Goal: Task Accomplishment & Management: Manage account settings

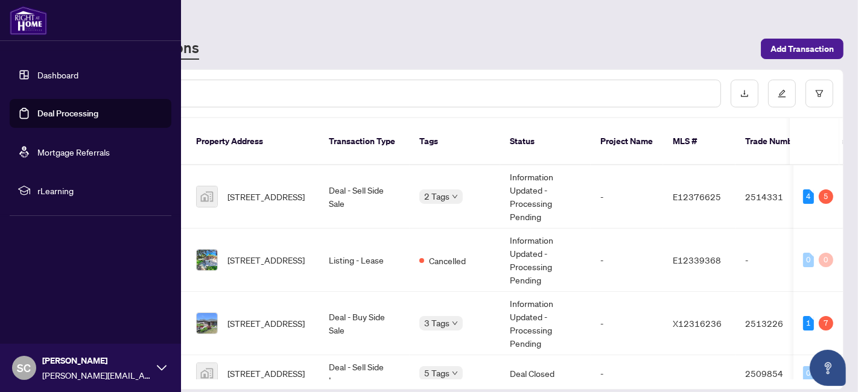
click at [37, 116] on link "Deal Processing" at bounding box center [67, 113] width 61 height 11
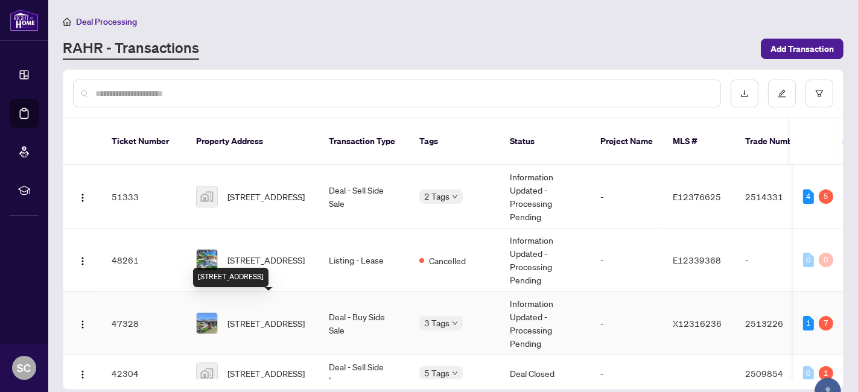
click at [257, 317] on span "[STREET_ADDRESS]" at bounding box center [265, 323] width 77 height 13
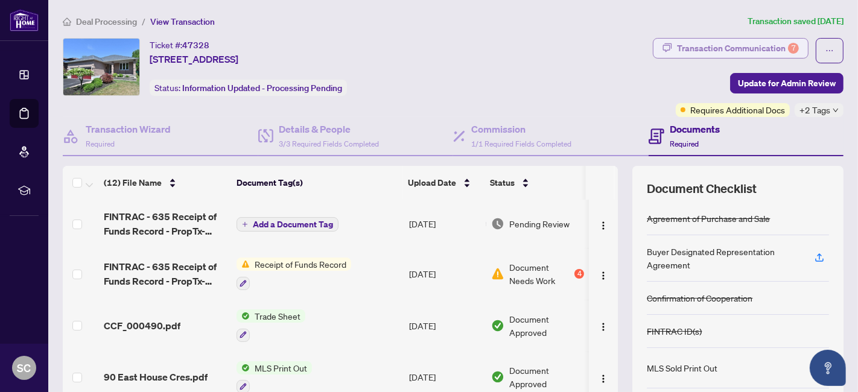
click at [750, 51] on div "Transaction Communication 7" at bounding box center [738, 48] width 122 height 19
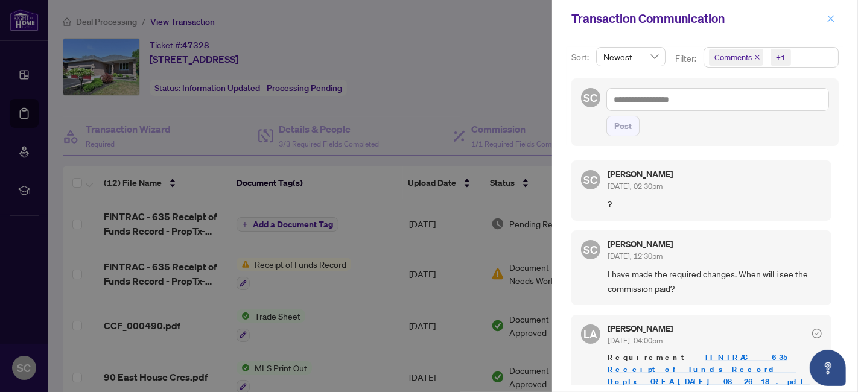
click at [829, 22] on icon "close" at bounding box center [830, 18] width 8 height 8
